Goal: Task Accomplishment & Management: Manage account settings

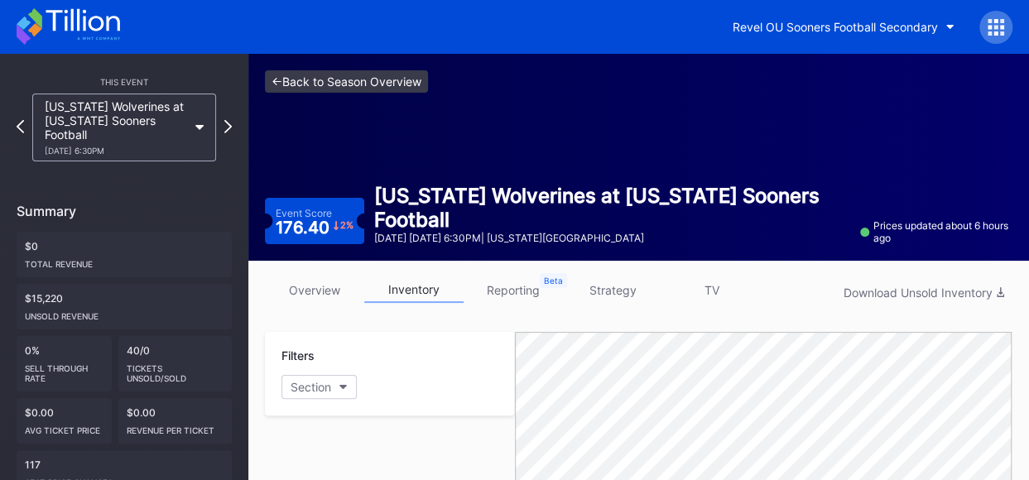
click at [398, 78] on link "<- Back to Season Overview" at bounding box center [346, 81] width 163 height 22
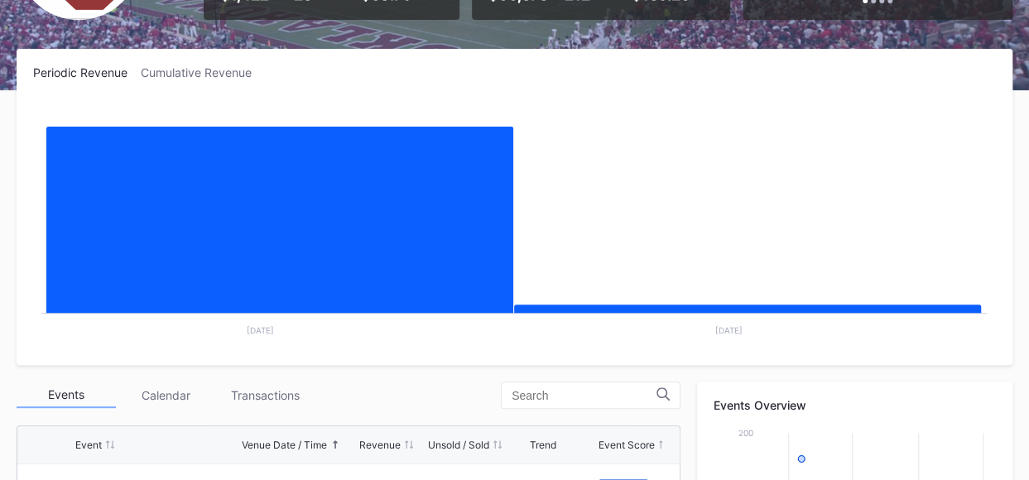
scroll to position [402, 0]
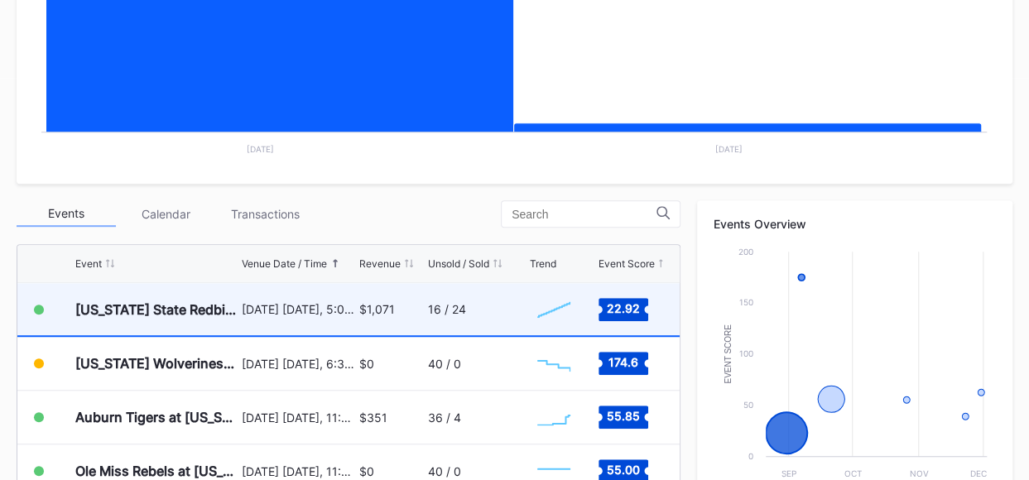
click at [323, 312] on div "[DATE] [DATE], 5:00PM" at bounding box center [298, 309] width 113 height 14
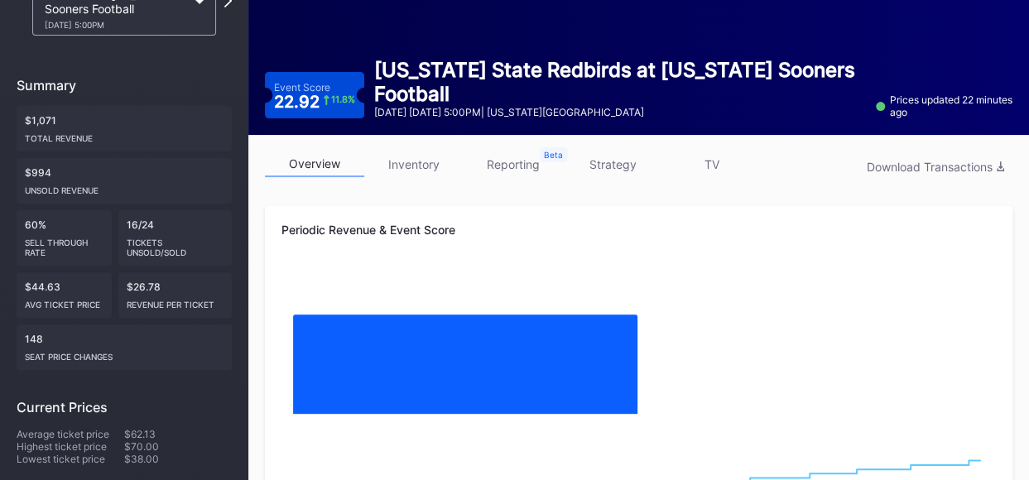
scroll to position [160, 0]
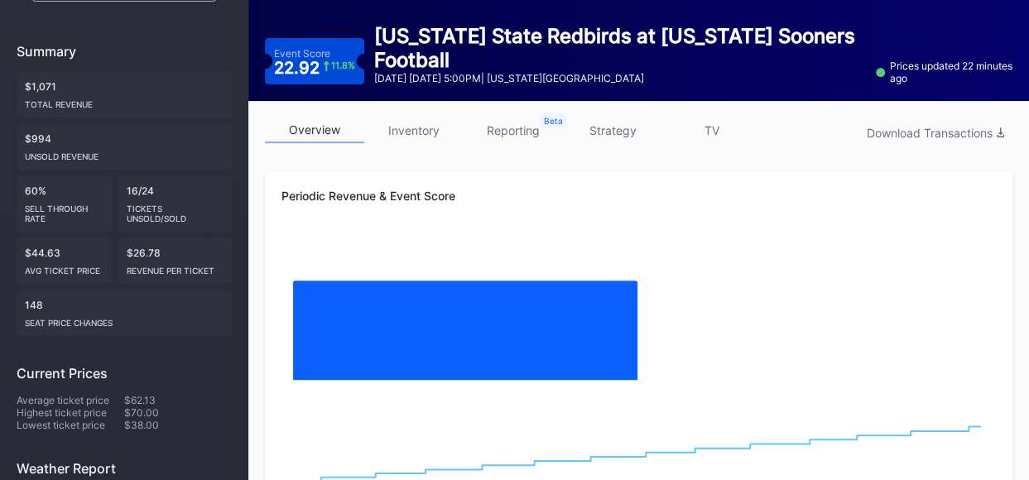
click at [408, 123] on link "inventory" at bounding box center [413, 131] width 99 height 26
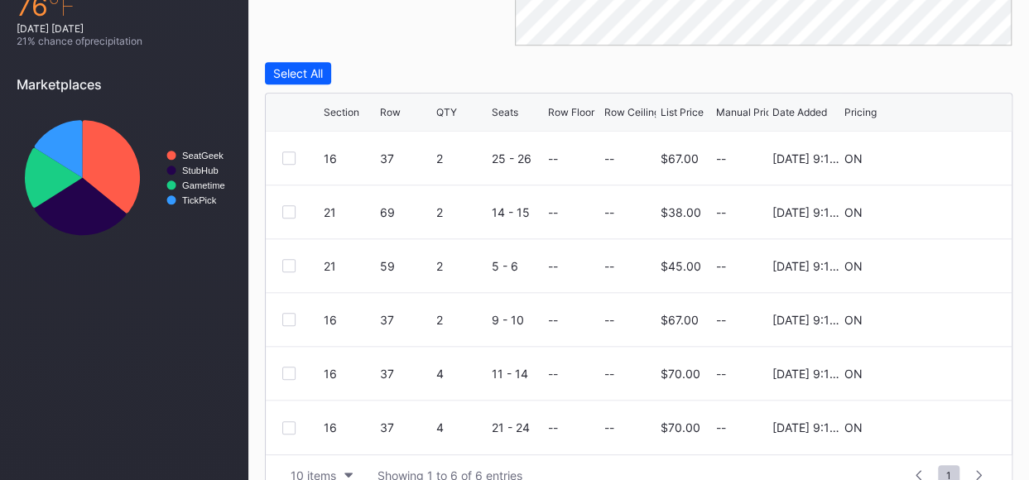
scroll to position [671, 0]
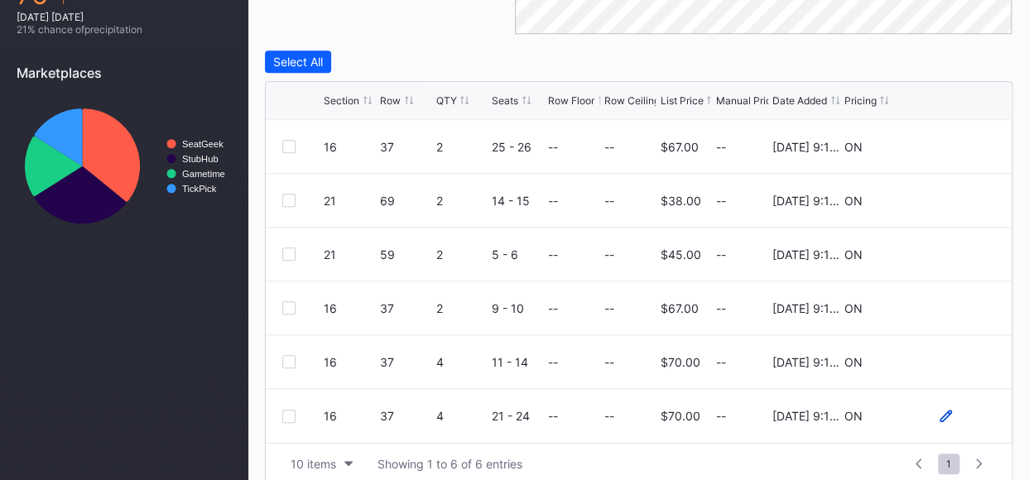
click at [946, 416] on icon at bounding box center [946, 416] width 12 height 12
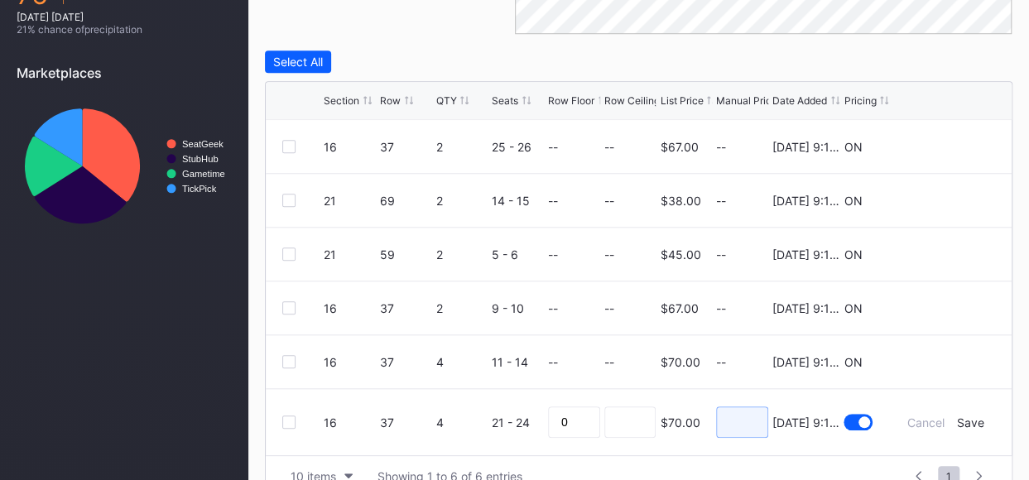
click at [745, 420] on input at bounding box center [742, 422] width 52 height 31
type input "55"
click at [977, 420] on div "Save" at bounding box center [970, 423] width 27 height 14
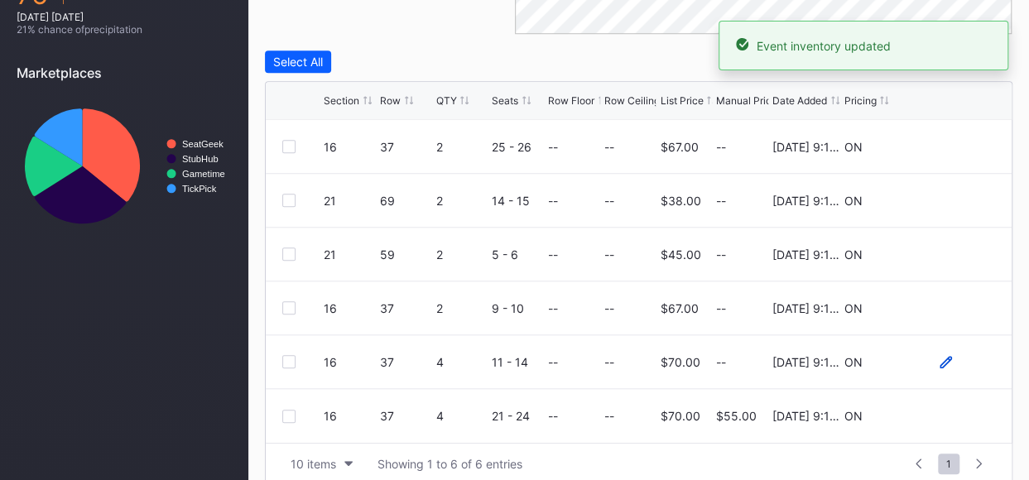
click at [945, 359] on icon at bounding box center [946, 361] width 12 height 12
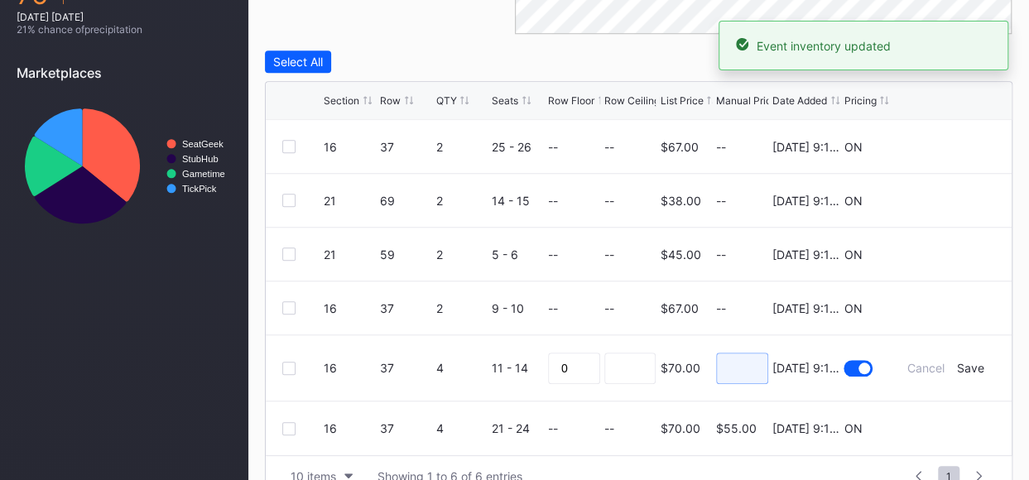
click at [738, 369] on input at bounding box center [742, 368] width 52 height 31
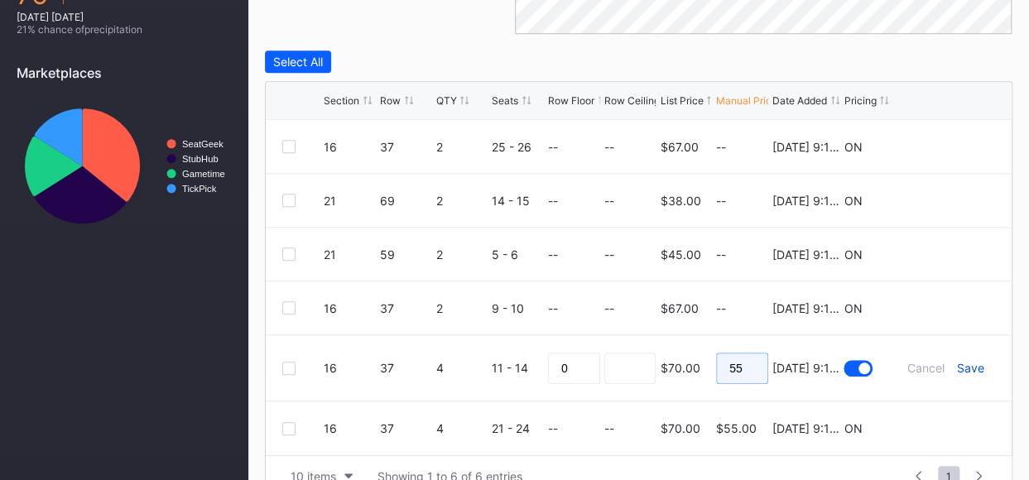
type input "55"
click at [973, 372] on div "Save" at bounding box center [970, 368] width 27 height 14
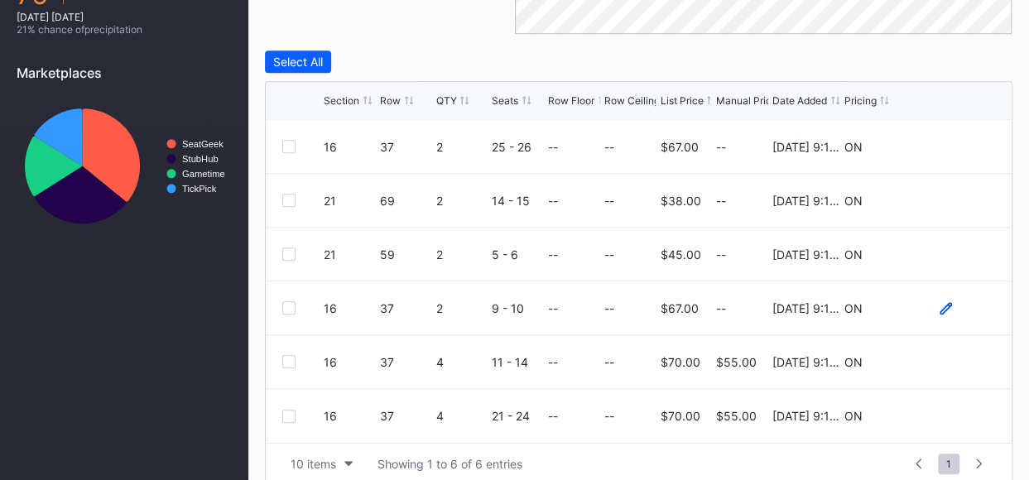
click at [947, 304] on icon at bounding box center [946, 308] width 12 height 12
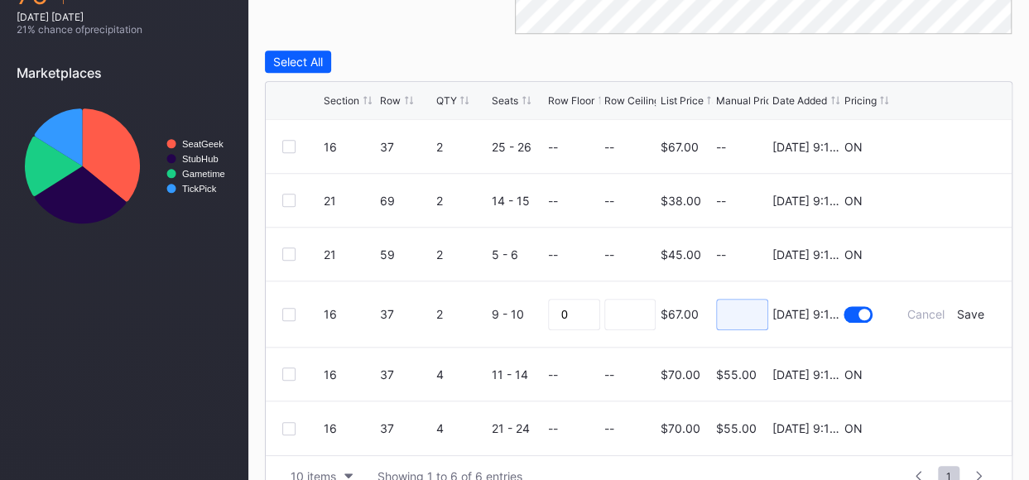
click at [729, 307] on input at bounding box center [742, 314] width 52 height 31
type input "51"
click at [981, 316] on div "Save" at bounding box center [970, 314] width 27 height 14
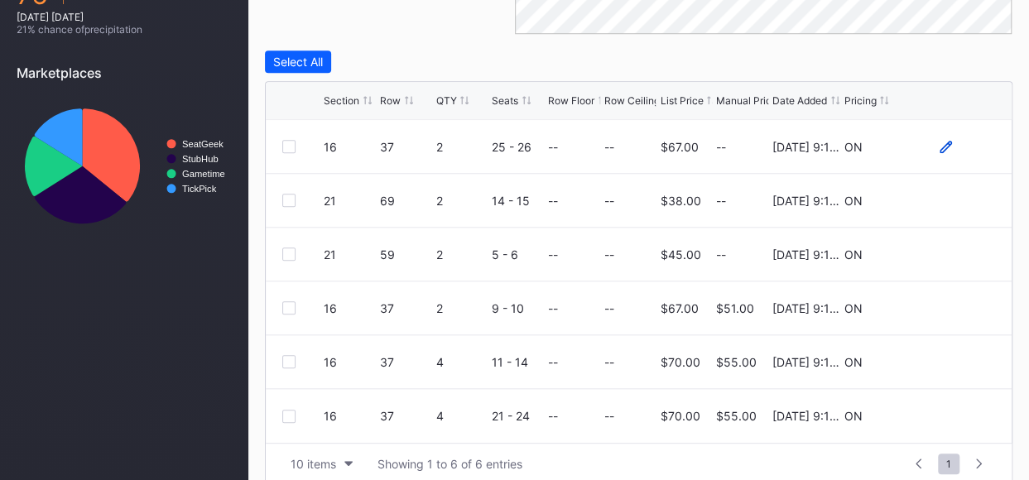
click at [946, 142] on icon at bounding box center [946, 146] width 12 height 12
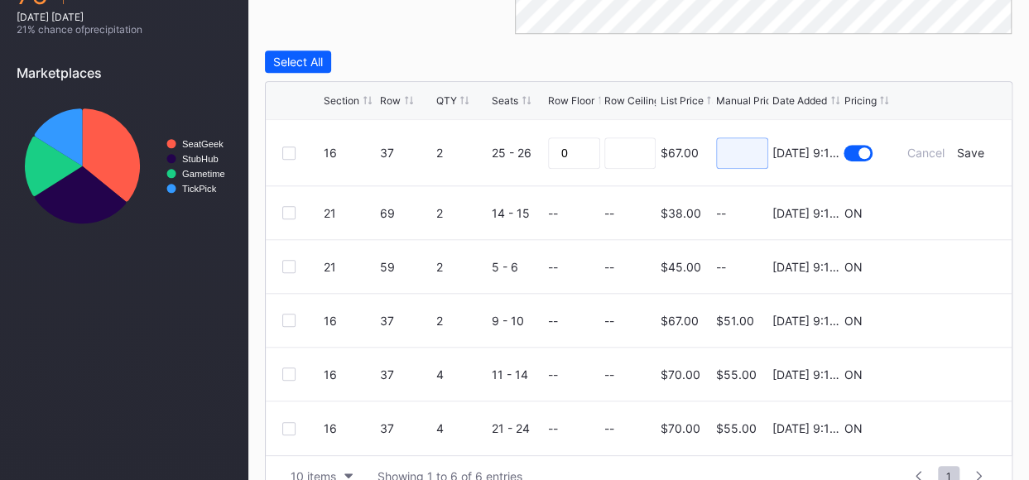
click at [733, 153] on input at bounding box center [742, 152] width 52 height 31
type input "51"
click at [966, 148] on div "Save" at bounding box center [970, 153] width 27 height 14
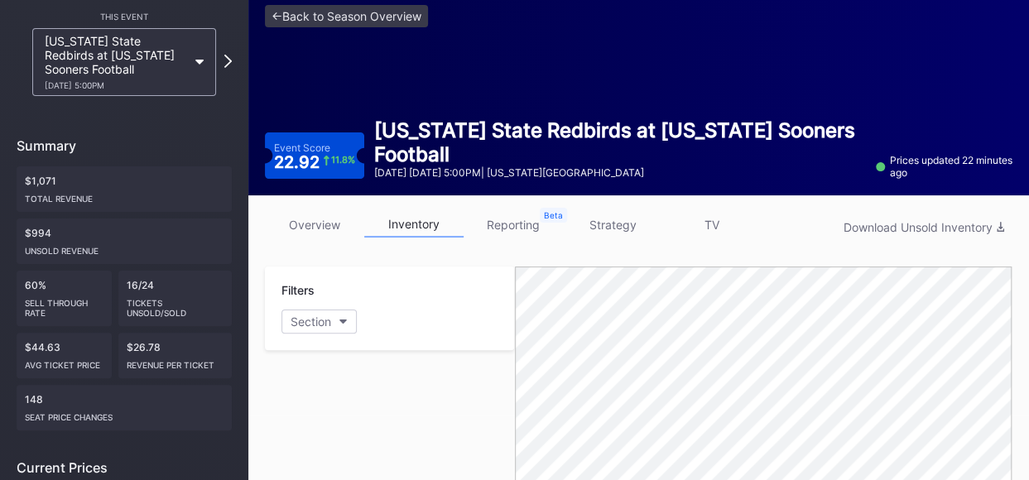
scroll to position [18, 0]
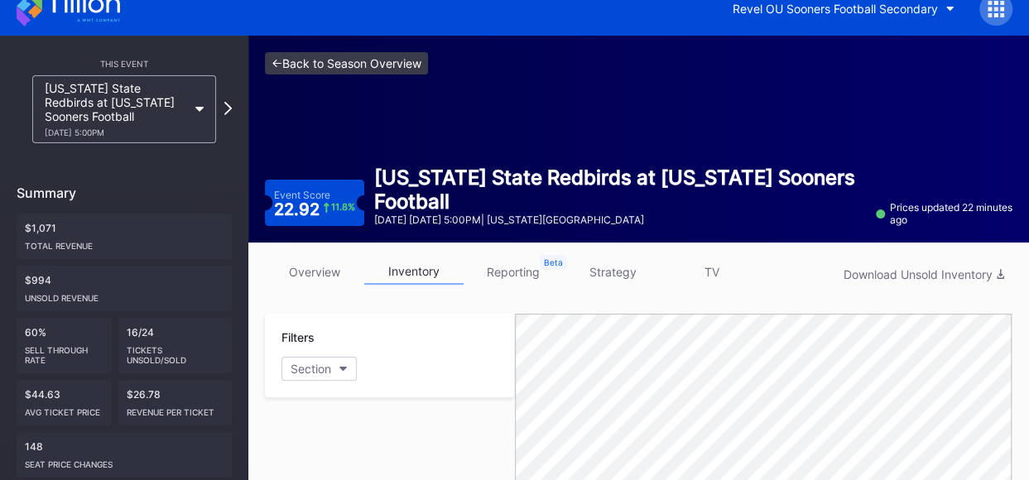
click at [391, 65] on link "<- Back to Season Overview" at bounding box center [346, 63] width 163 height 22
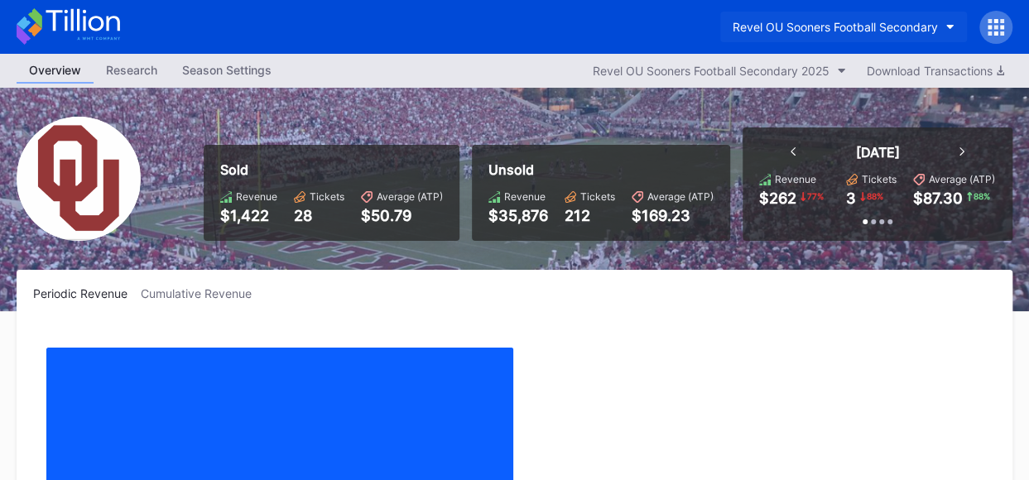
click at [937, 22] on button "Revel OU Sooners Football Secondary" at bounding box center [844, 27] width 247 height 31
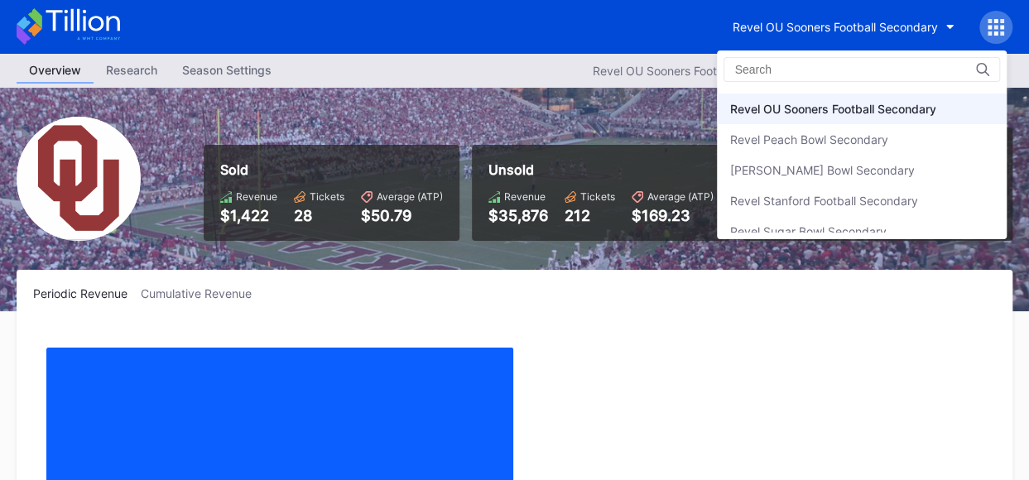
scroll to position [263, 0]
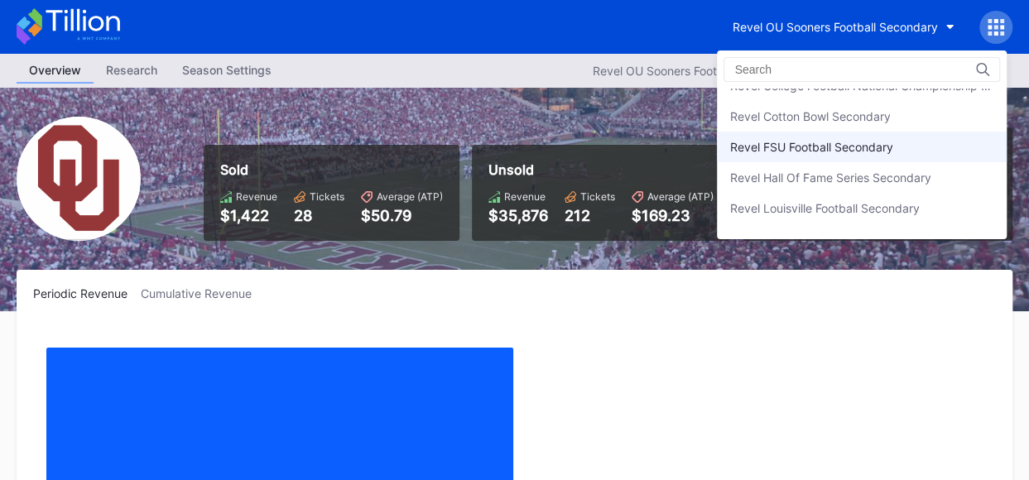
click at [909, 152] on div "Revel FSU Football Secondary" at bounding box center [862, 147] width 290 height 31
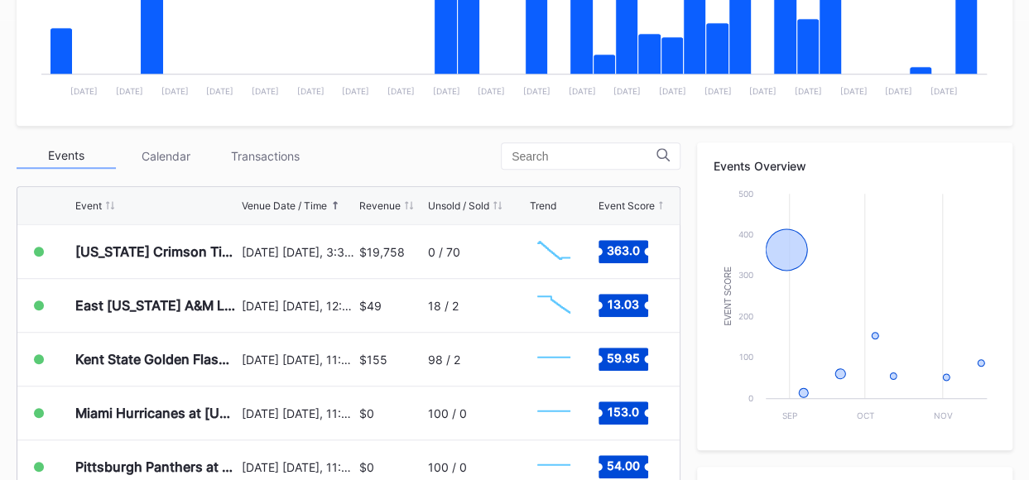
scroll to position [471, 0]
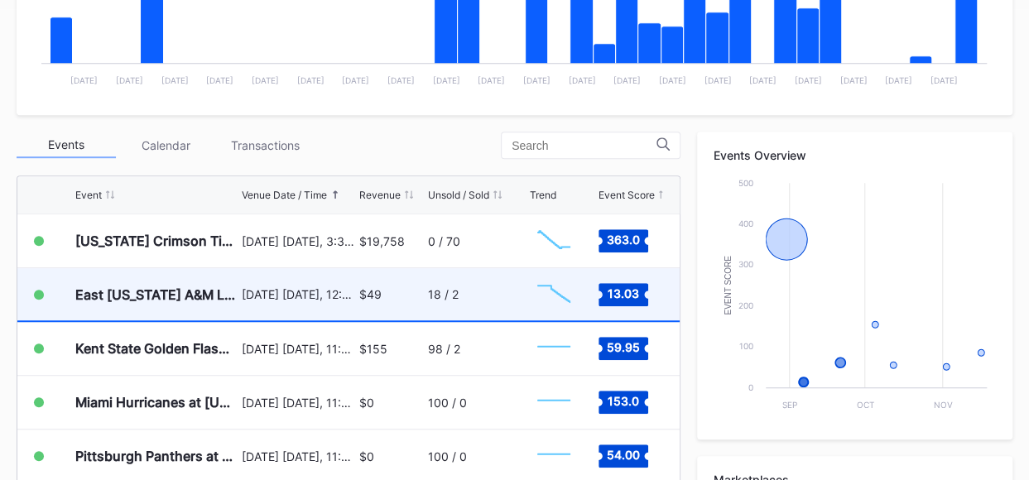
click at [483, 297] on div "18 / 2" at bounding box center [476, 294] width 97 height 52
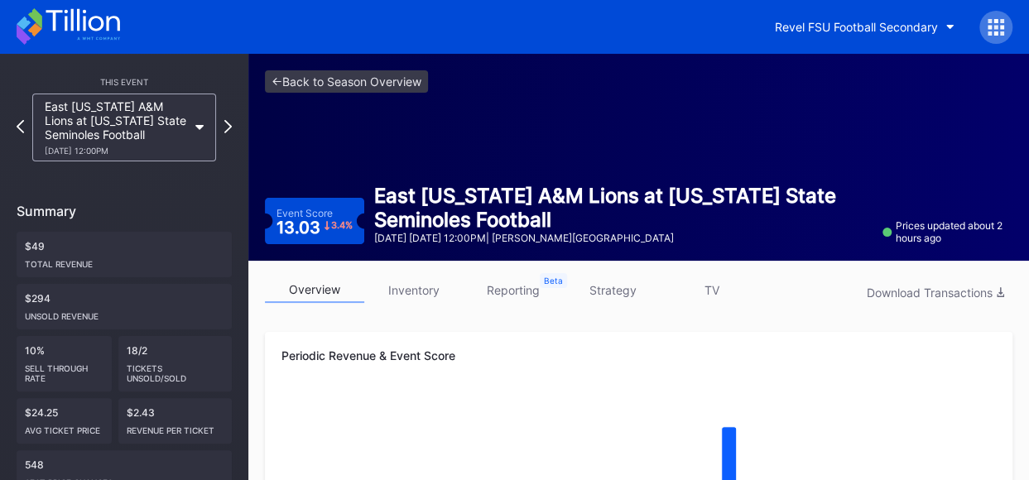
click at [416, 292] on link "inventory" at bounding box center [413, 290] width 99 height 26
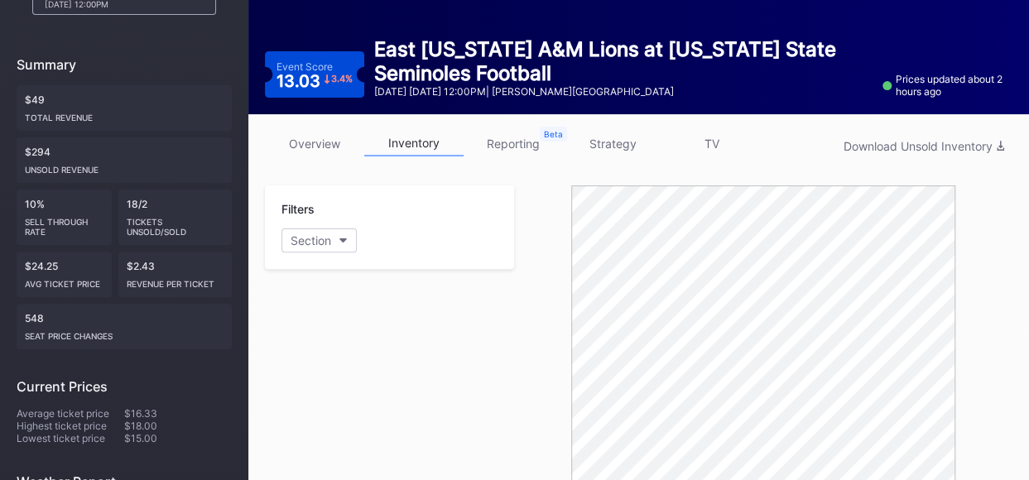
scroll to position [140, 0]
